Goal: Task Accomplishment & Management: Complete application form

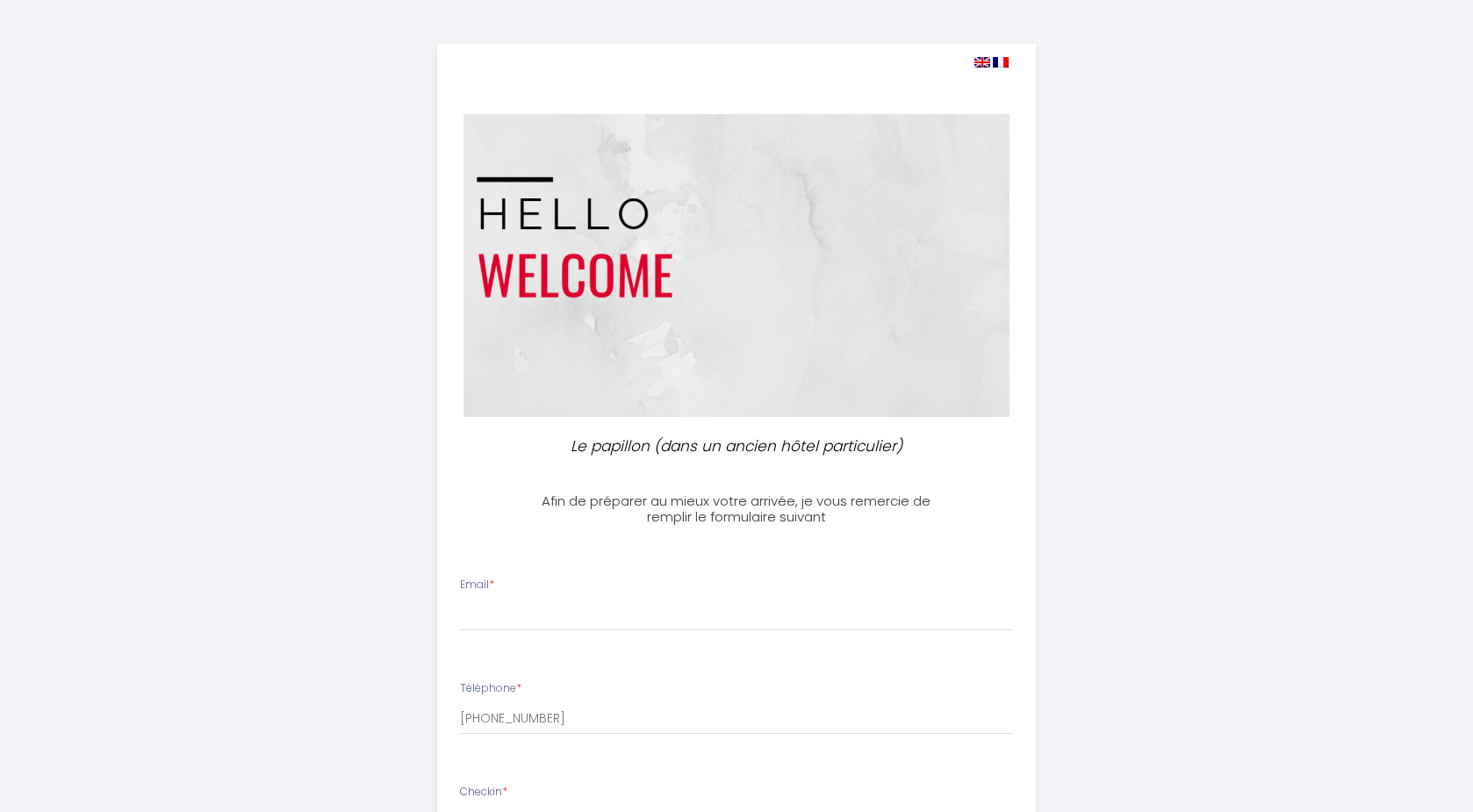
select select
click at [635, 305] on img at bounding box center [736, 265] width 546 height 303
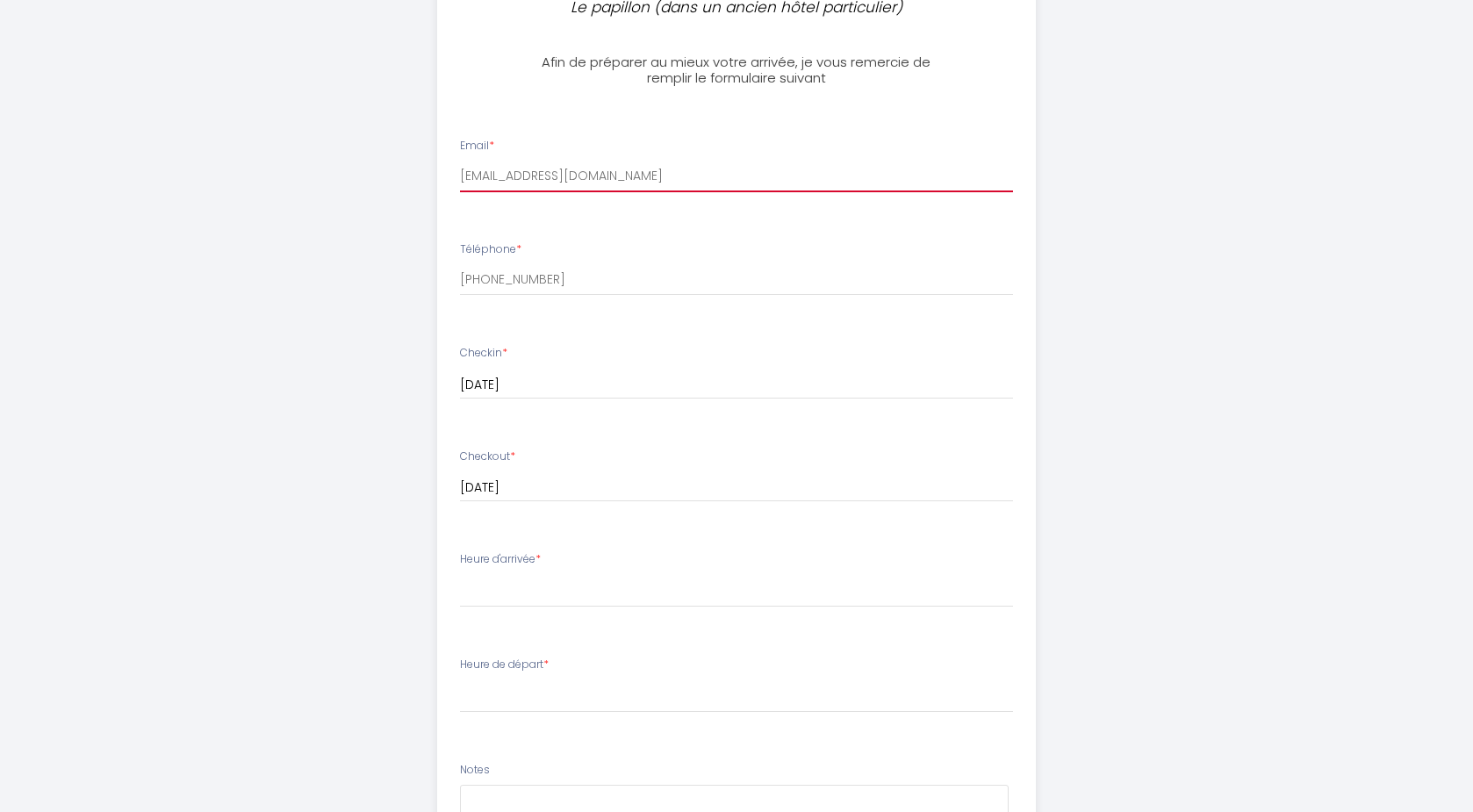
scroll to position [464, 0]
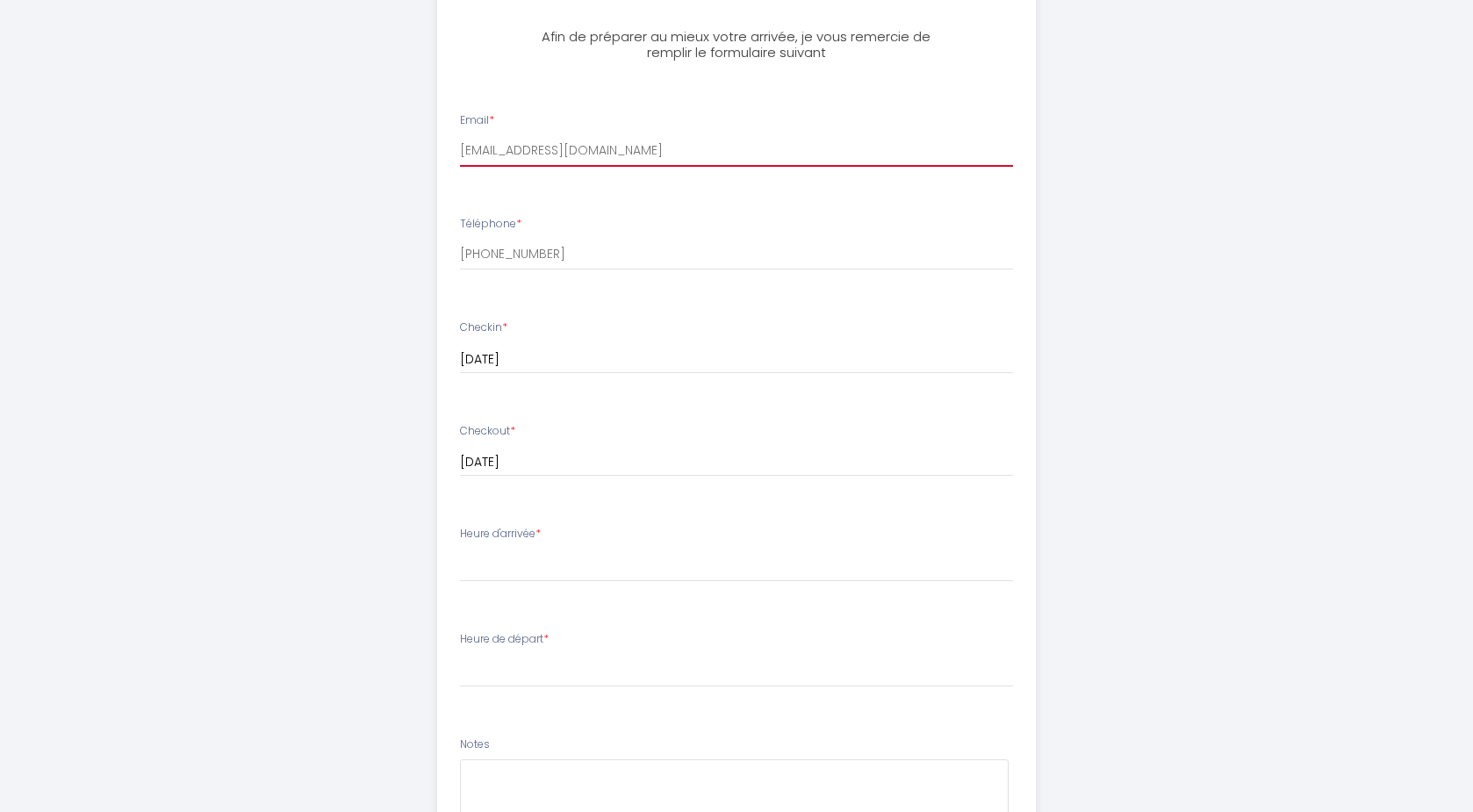
type input "[EMAIL_ADDRESS][DOMAIN_NAME]"
select select "19:00"
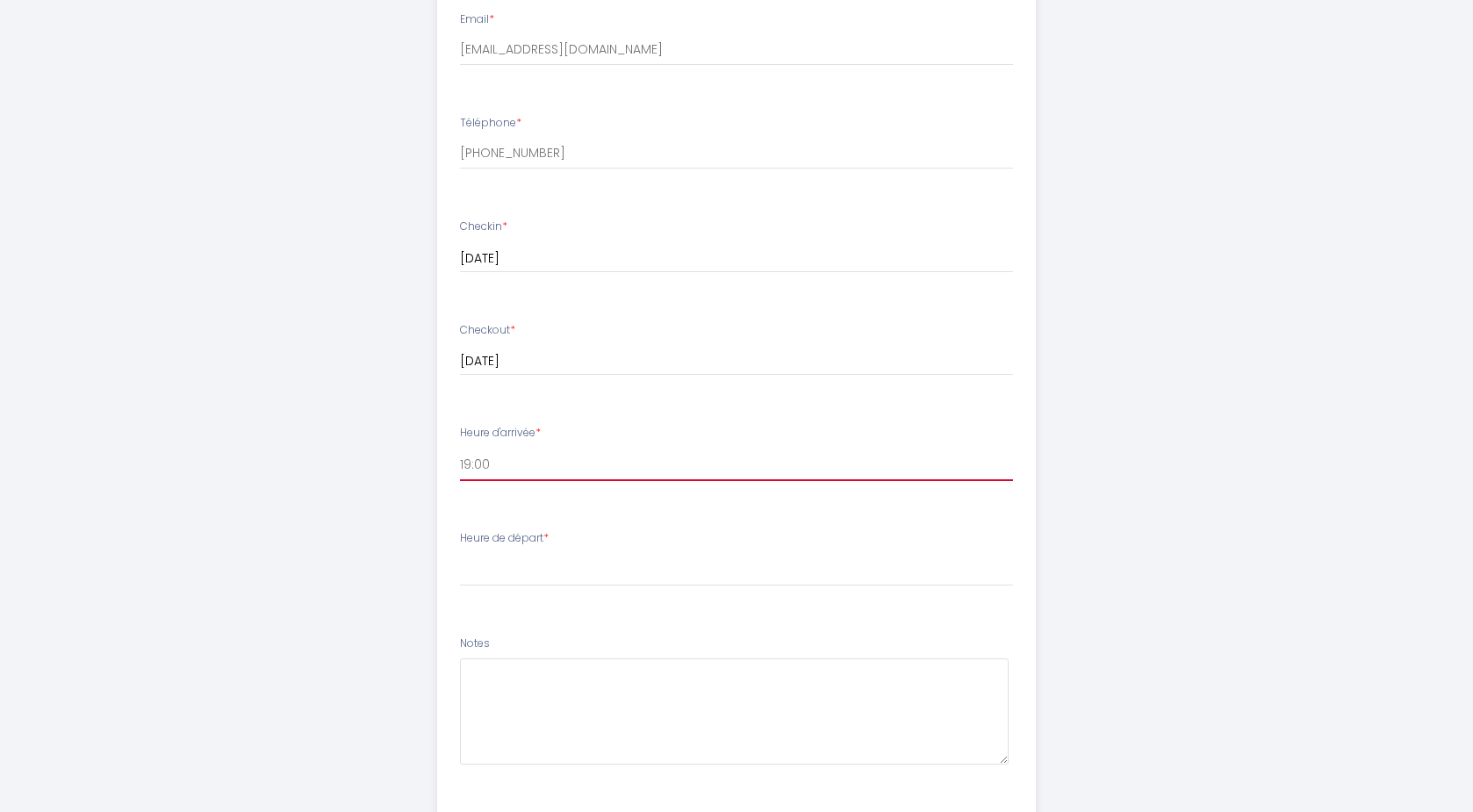
scroll to position [585, 0]
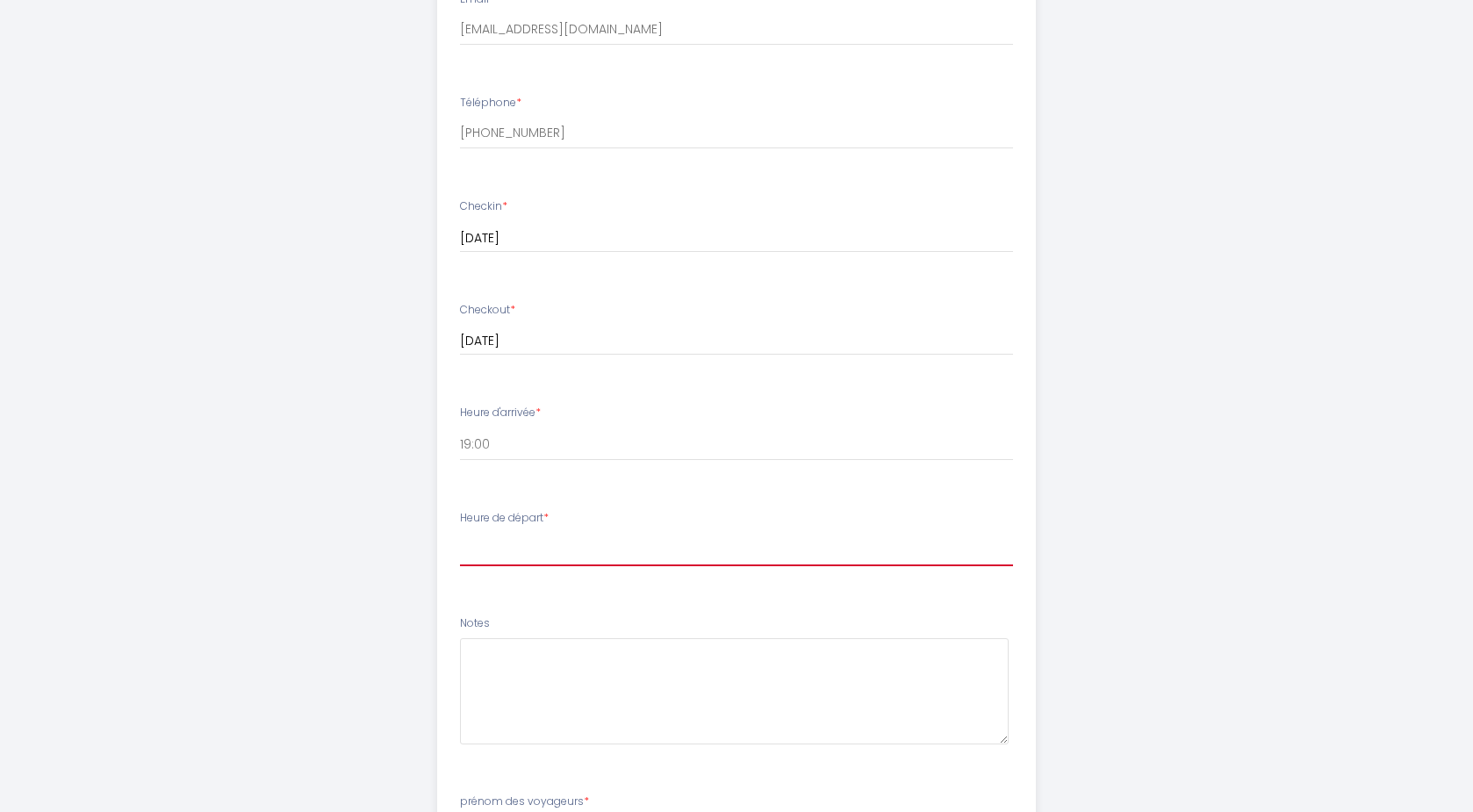
select select "08:30"
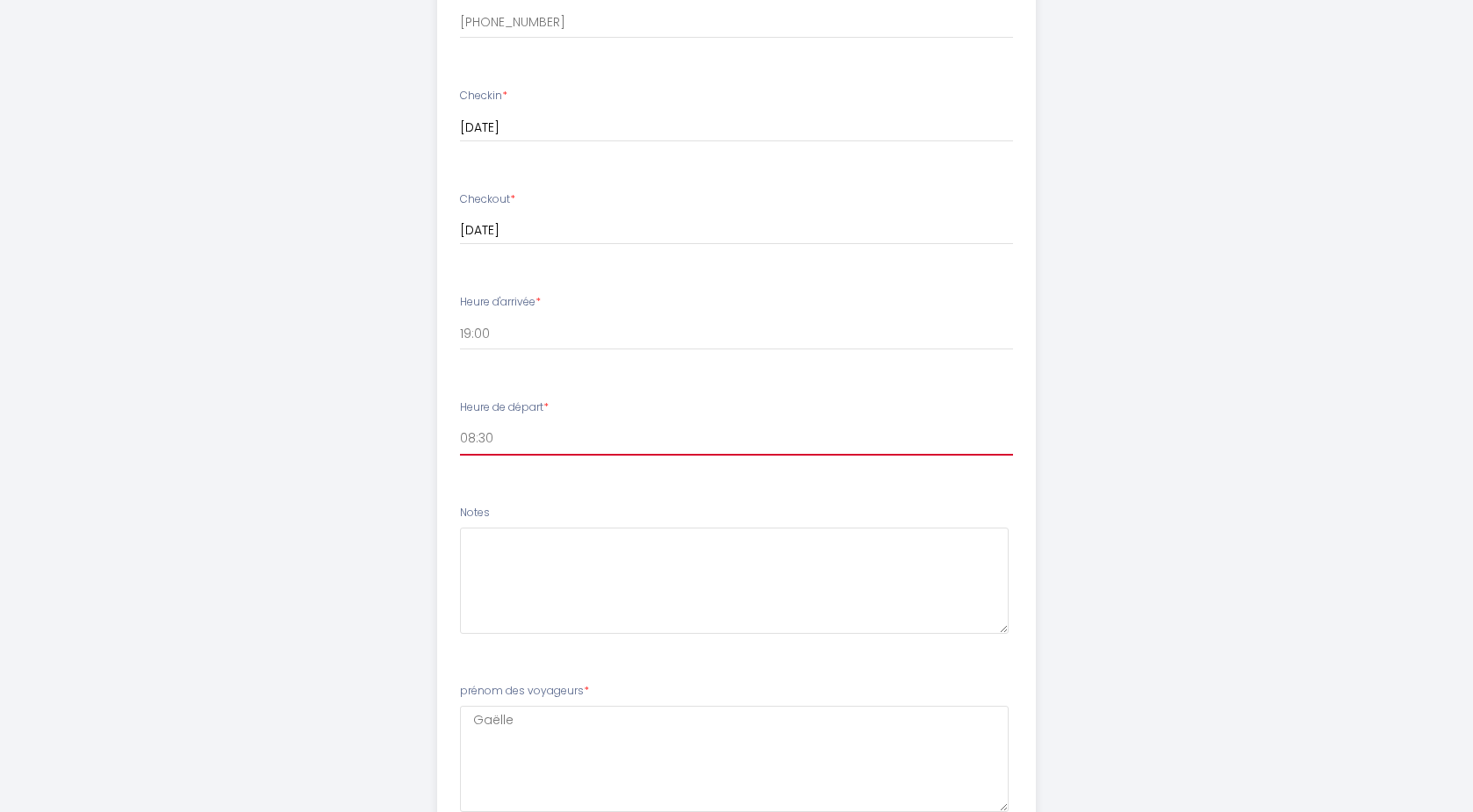
scroll to position [699, 0]
click at [562, 574] on textarea at bounding box center [734, 577] width 549 height 106
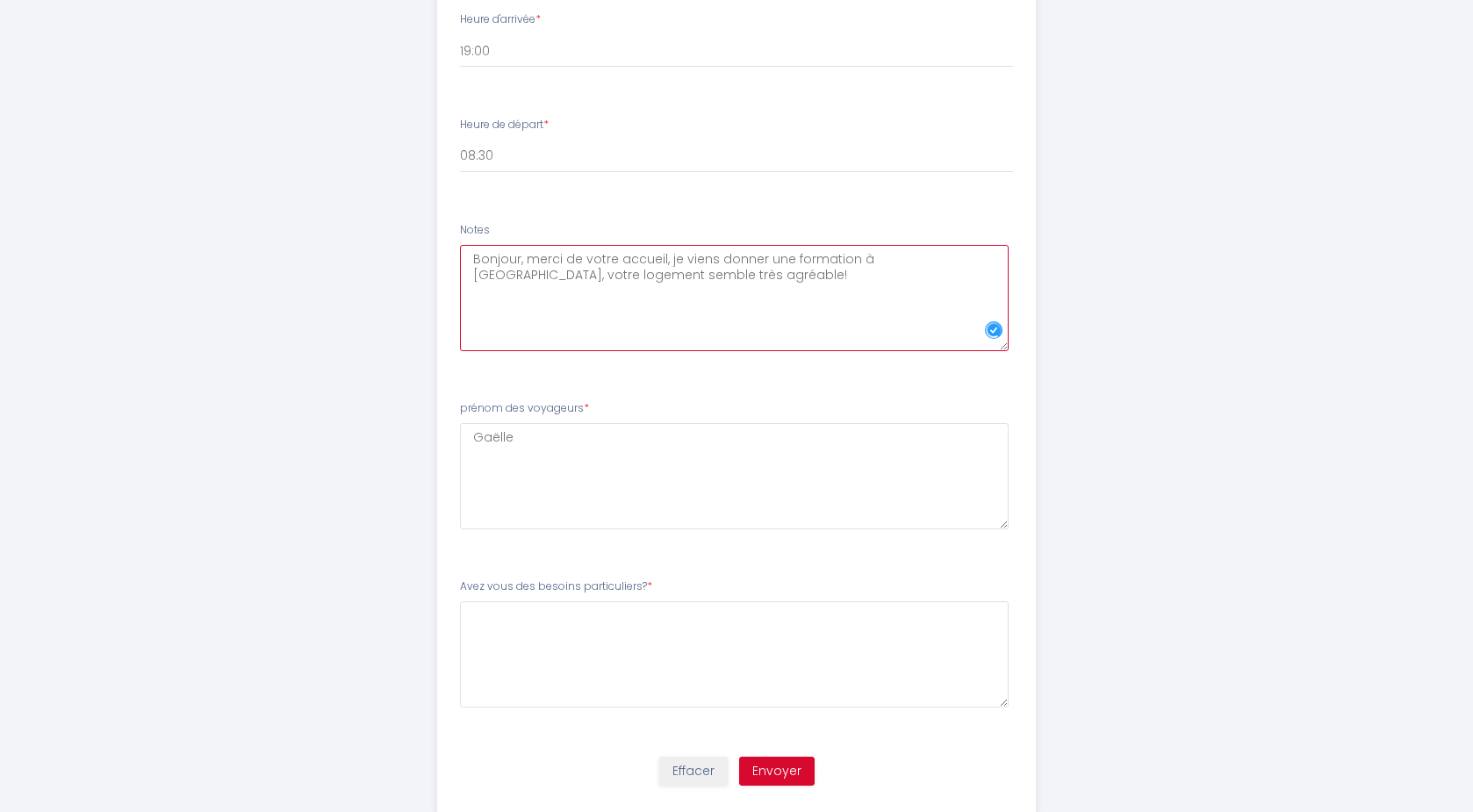
scroll to position [979, 0]
type textarea "Bonjour, merci de votre accueil, je viens donner une formation à [GEOGRAPHIC_DA…"
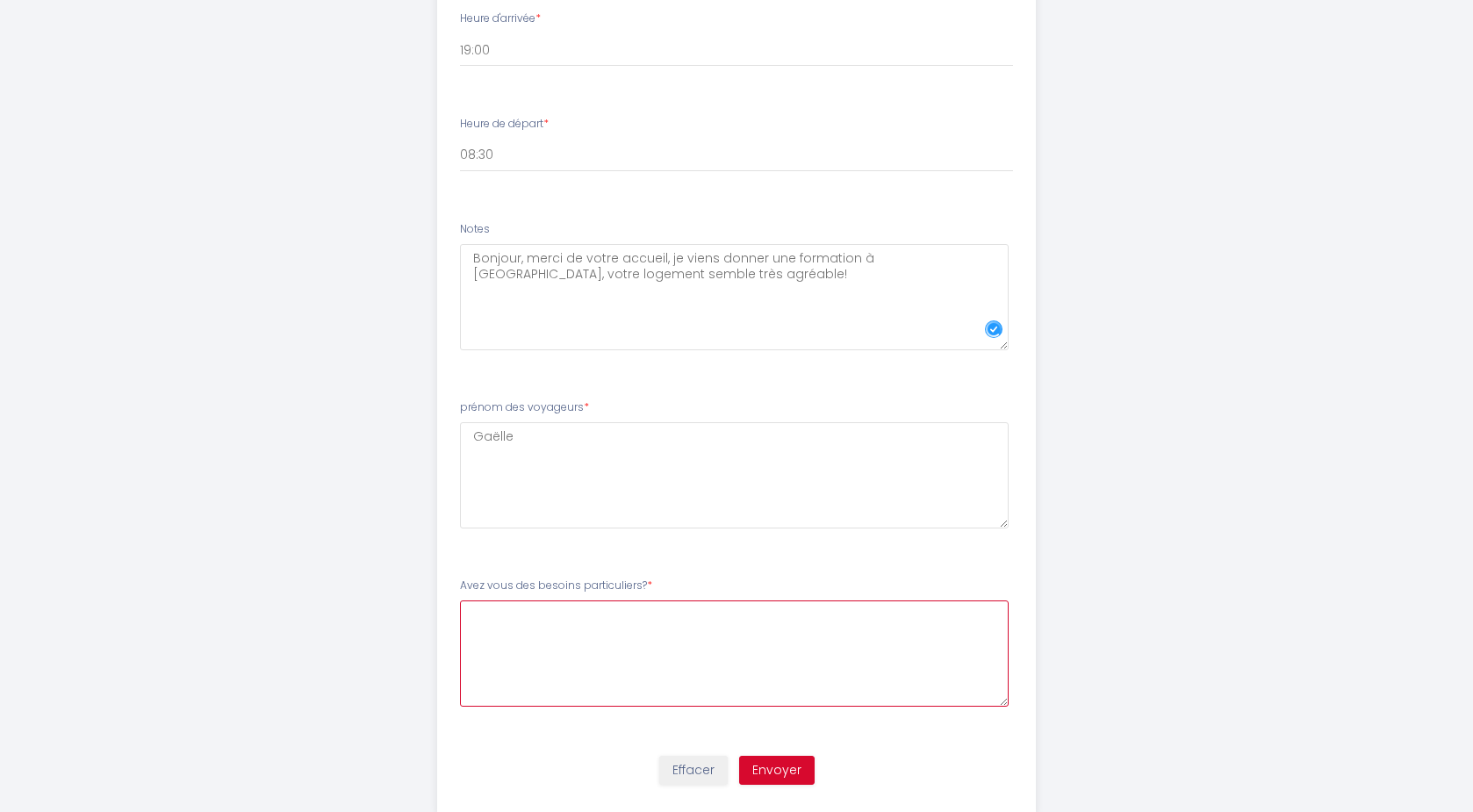
click at [543, 627] on particuliers\?8 at bounding box center [734, 653] width 549 height 106
type particuliers\?8 "non, pas pour le moment! merci!"
click at [764, 763] on button "Envoyer" at bounding box center [777, 771] width 76 height 30
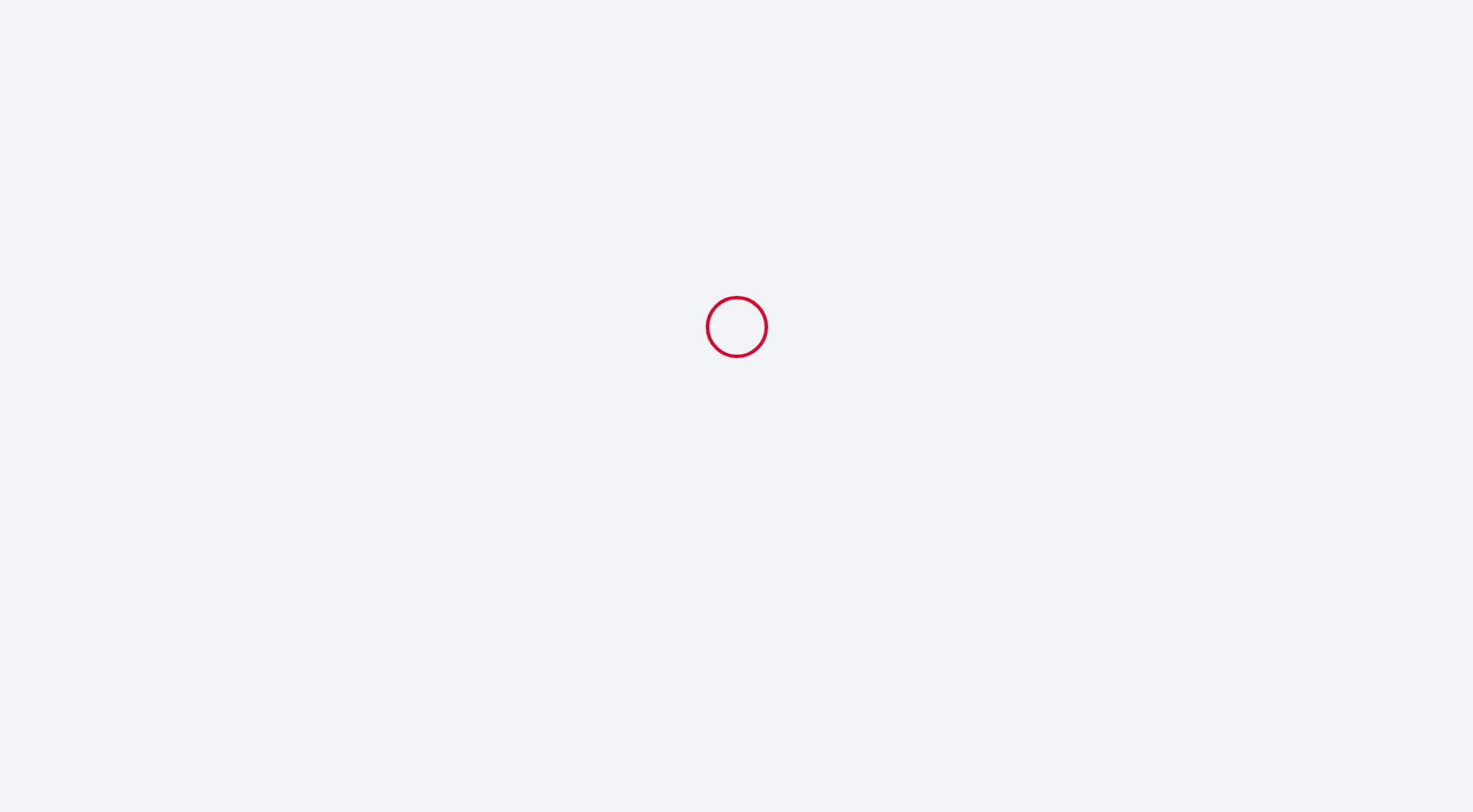
select select "19:00"
select select "08:30"
